Goal: Navigation & Orientation: Find specific page/section

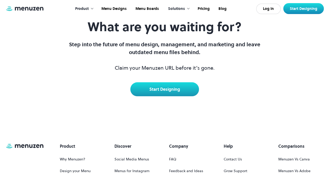
scroll to position [2230, 0]
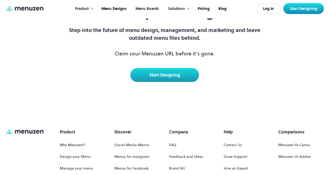
click at [143, 6] on link "Menu Boards" at bounding box center [147, 9] width 32 height 16
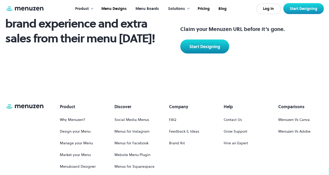
scroll to position [746, 0]
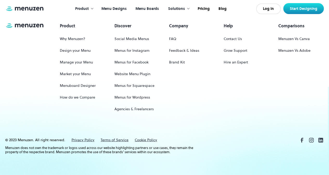
click at [124, 5] on link "Menu Designs" at bounding box center [114, 9] width 34 height 16
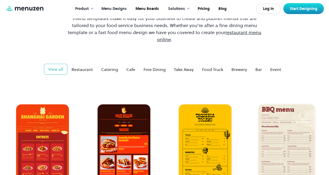
scroll to position [63, 0]
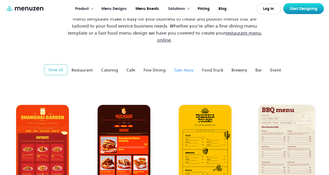
click at [189, 67] on div "Take Away" at bounding box center [184, 70] width 20 height 6
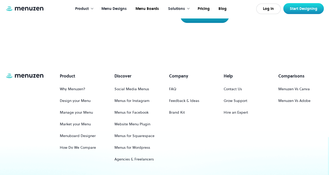
scroll to position [1251, 0]
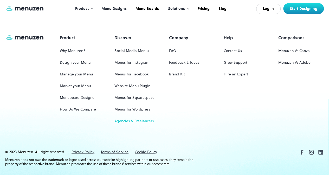
click at [149, 116] on link "Agencies & Freelancers" at bounding box center [134, 121] width 39 height 10
